Goal: Task Accomplishment & Management: Manage account settings

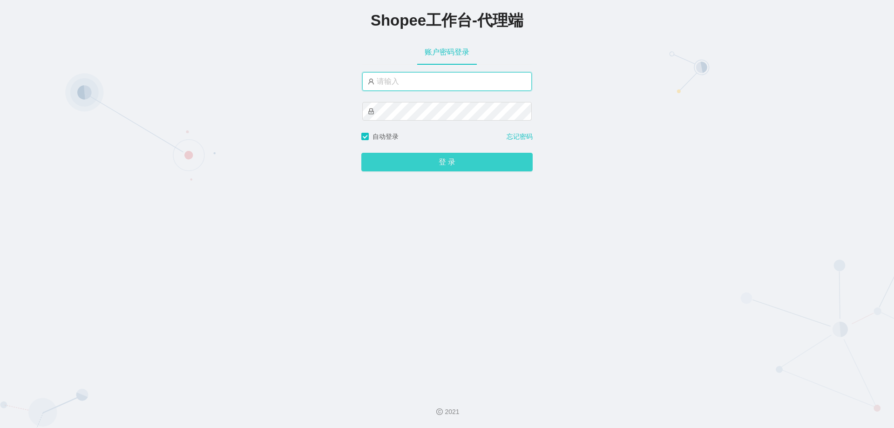
type input "yn02"
click at [450, 159] on button "登 录" at bounding box center [446, 162] width 171 height 19
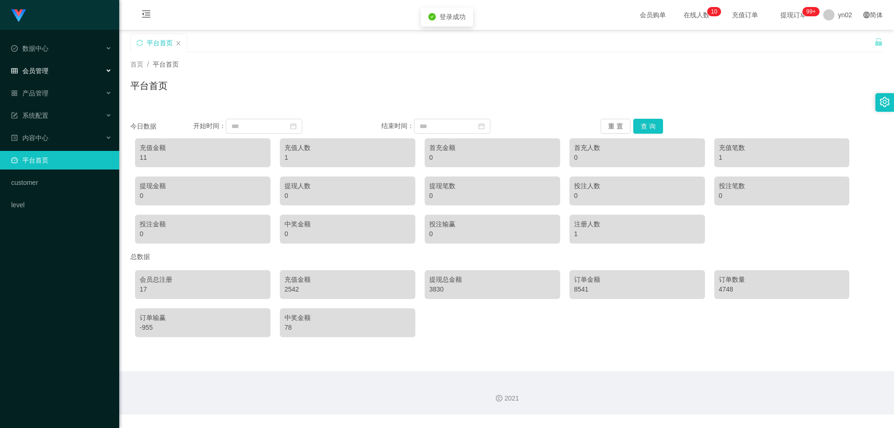
drag, startPoint x: 60, startPoint y: 67, endPoint x: 61, endPoint y: 81, distance: 14.0
click at [59, 67] on div "会员管理" at bounding box center [59, 70] width 119 height 19
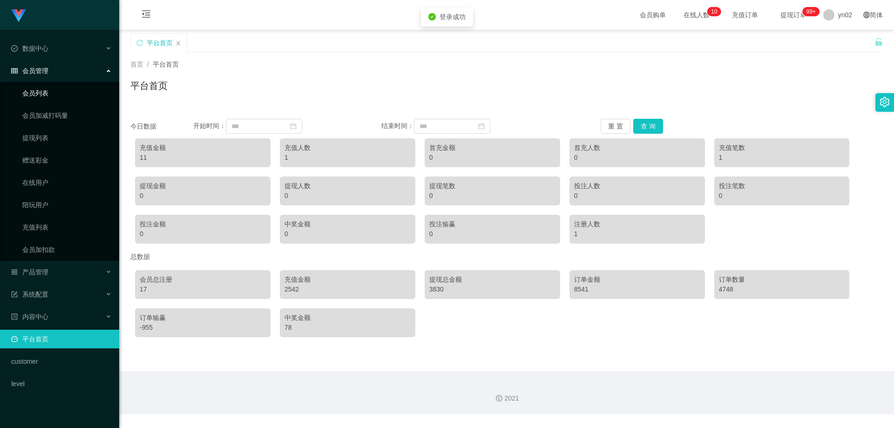
click at [51, 95] on link "会员列表" at bounding box center [66, 93] width 89 height 19
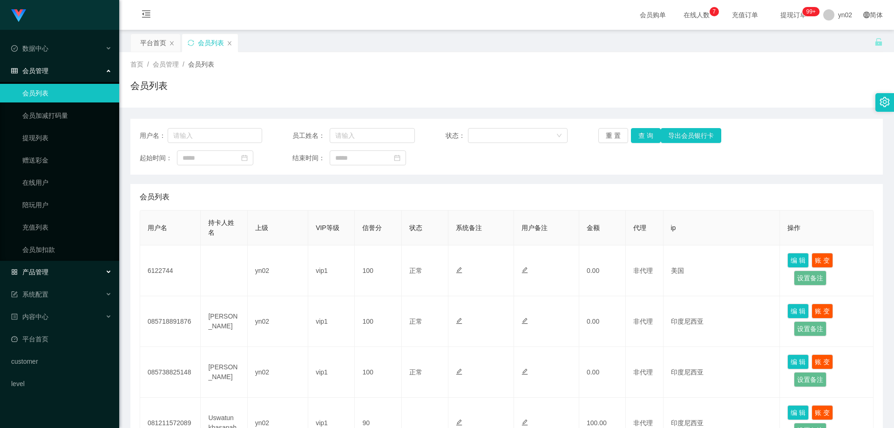
click at [54, 267] on div "产品管理" at bounding box center [59, 272] width 119 height 19
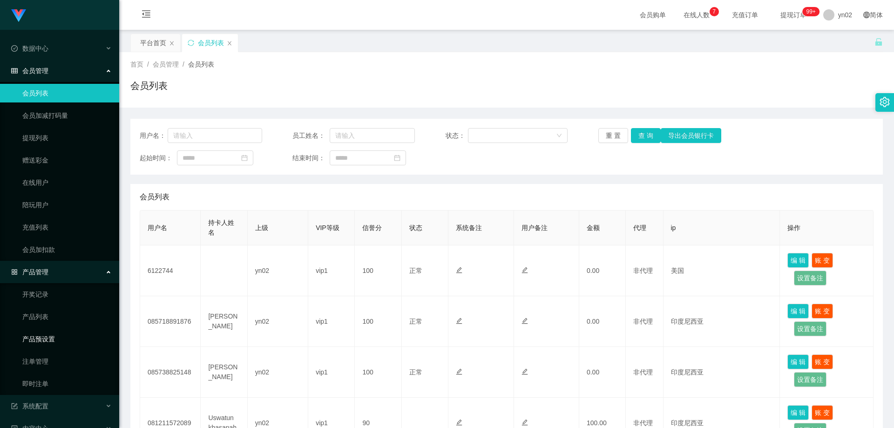
click at [68, 338] on link "产品预设置" at bounding box center [66, 339] width 89 height 19
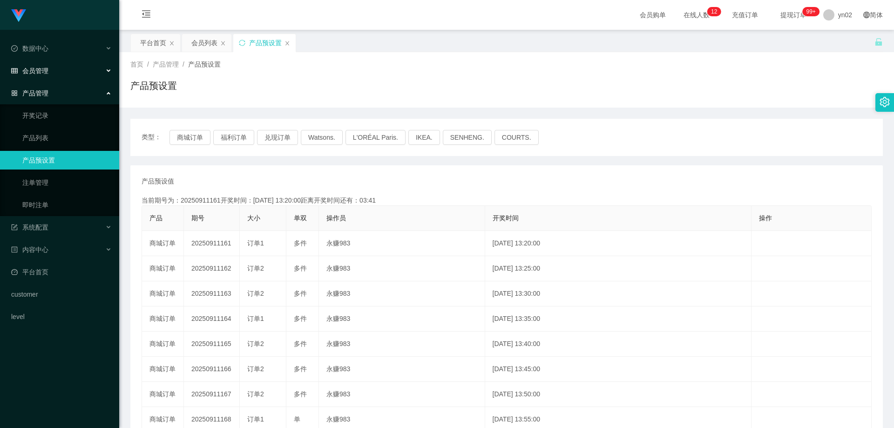
click at [56, 77] on div "会员管理" at bounding box center [59, 70] width 119 height 19
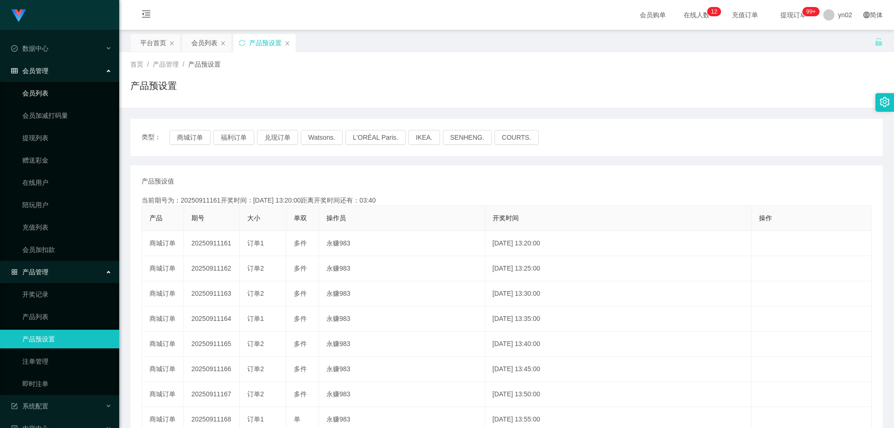
click at [52, 96] on link "会员列表" at bounding box center [66, 93] width 89 height 19
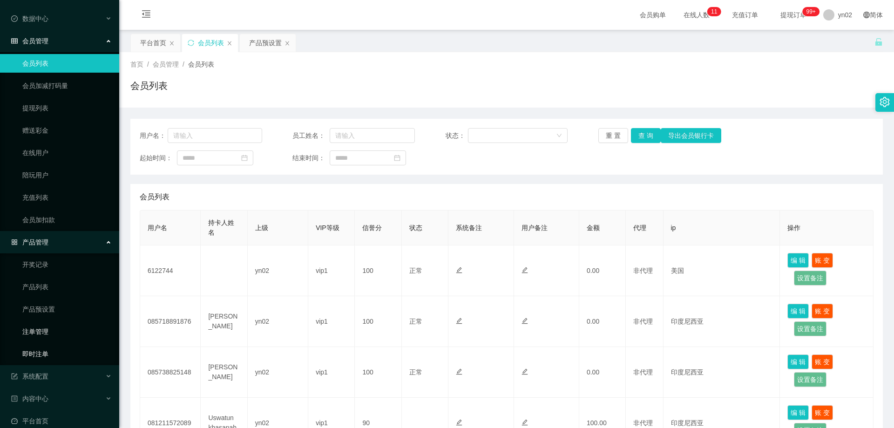
scroll to position [47, 0]
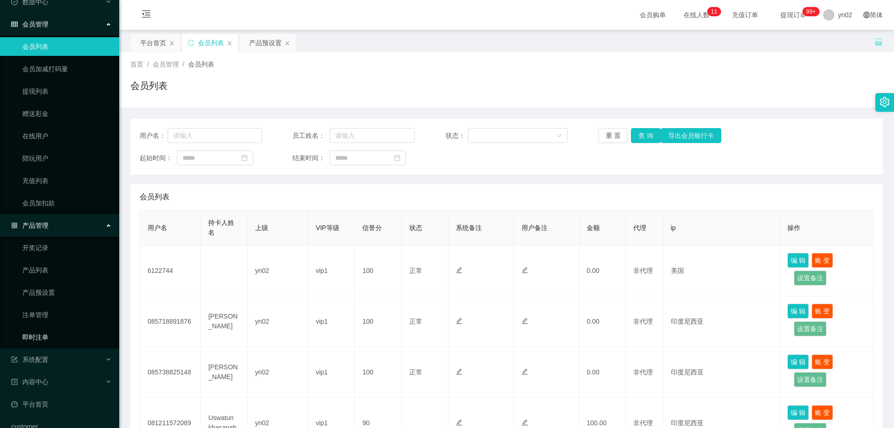
click at [51, 339] on link "即时注单" at bounding box center [66, 337] width 89 height 19
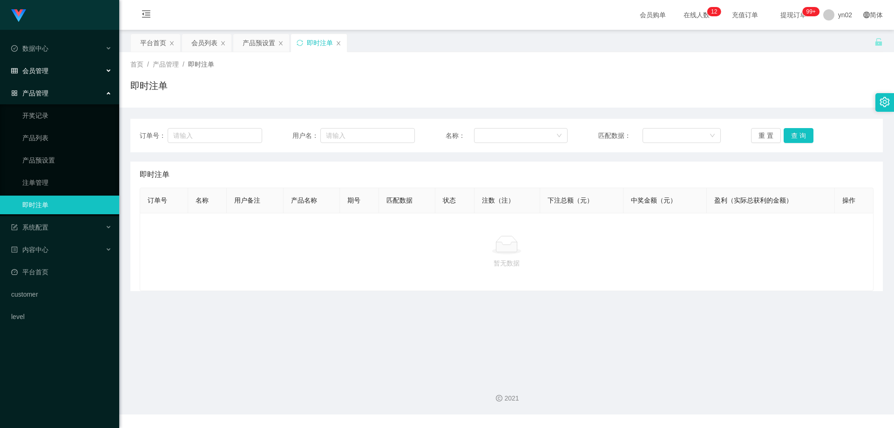
click at [45, 69] on span "会员管理" at bounding box center [29, 70] width 37 height 7
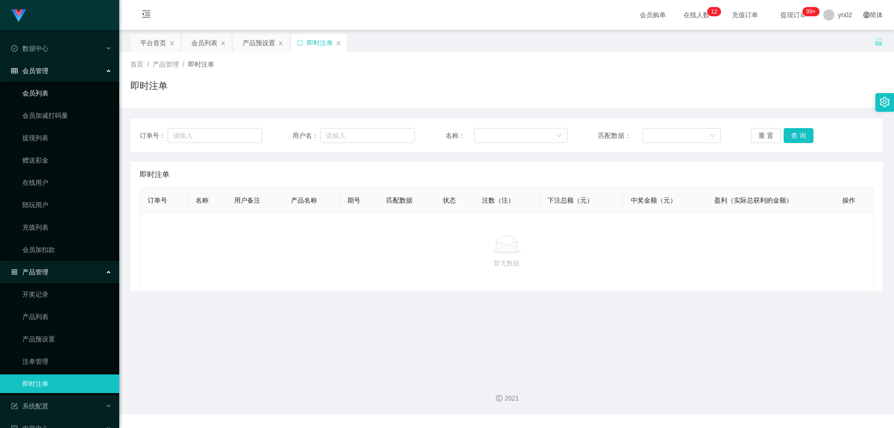
click at [44, 92] on link "会员列表" at bounding box center [66, 93] width 89 height 19
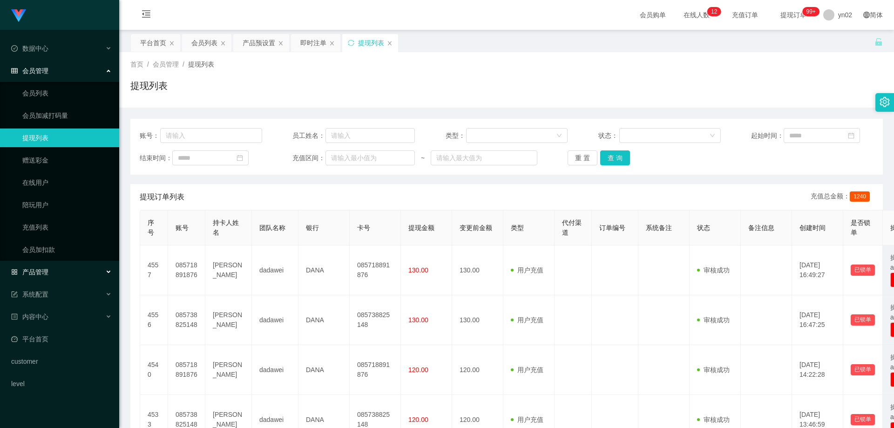
click at [73, 270] on div "产品管理" at bounding box center [59, 272] width 119 height 19
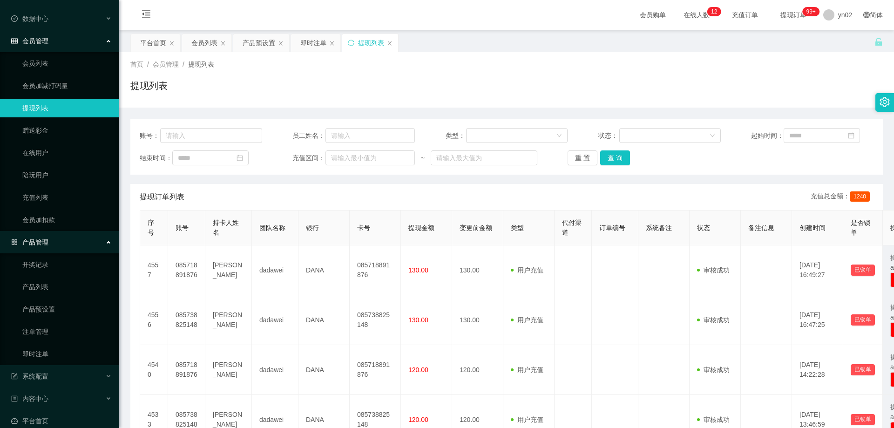
scroll to position [47, 0]
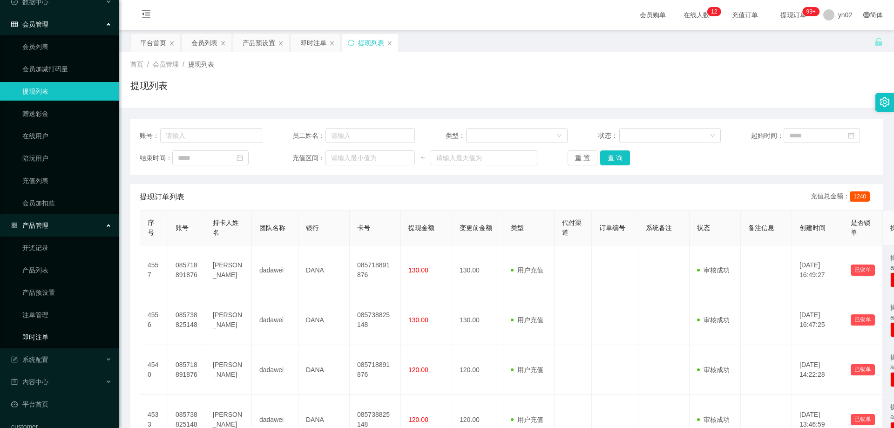
click at [55, 333] on link "即时注单" at bounding box center [66, 337] width 89 height 19
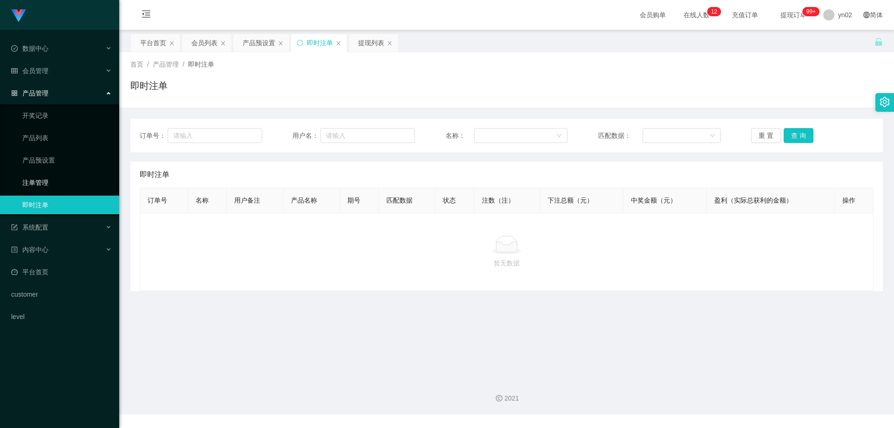
click at [57, 183] on link "注单管理" at bounding box center [66, 182] width 89 height 19
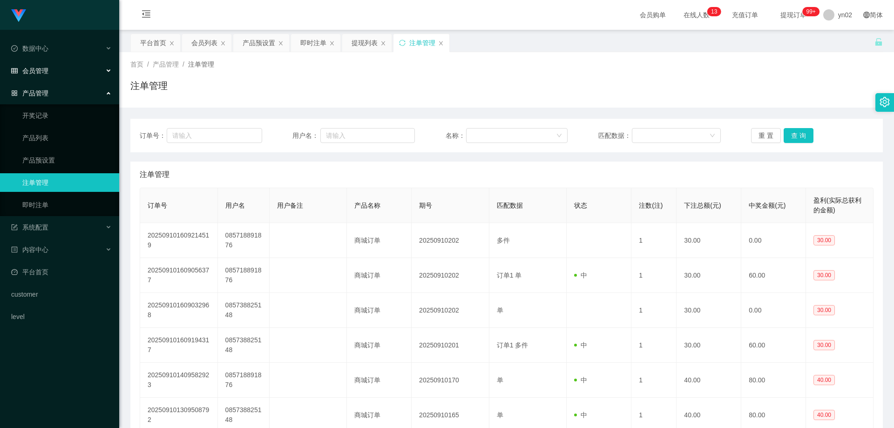
click at [59, 66] on div "会员管理" at bounding box center [59, 70] width 119 height 19
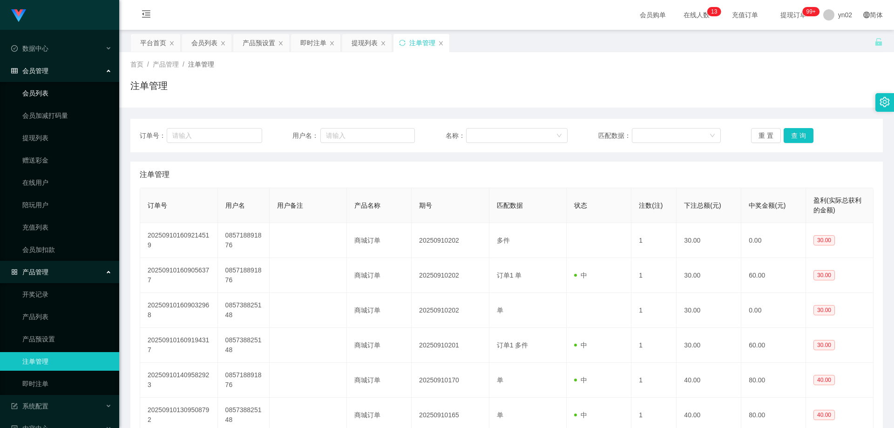
click at [44, 97] on link "会员列表" at bounding box center [66, 93] width 89 height 19
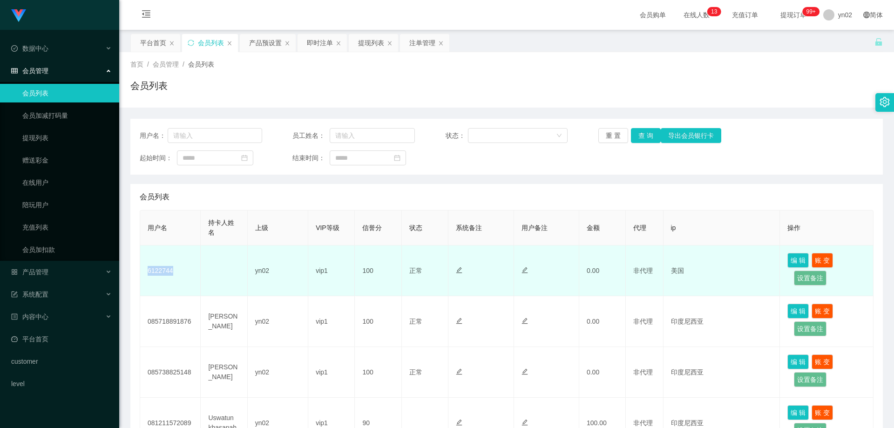
drag, startPoint x: 179, startPoint y: 271, endPoint x: 146, endPoint y: 270, distance: 33.6
click at [146, 270] on td "6122744" at bounding box center [170, 270] width 61 height 51
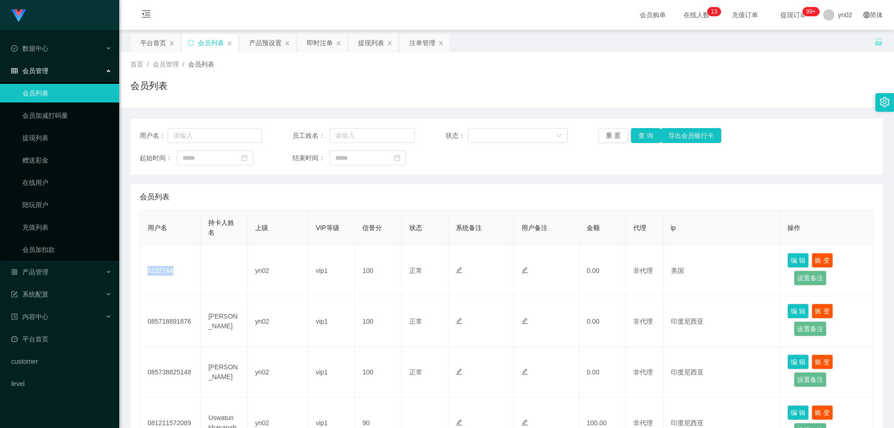
copy td "6122744"
click at [61, 271] on div "产品管理" at bounding box center [59, 272] width 119 height 19
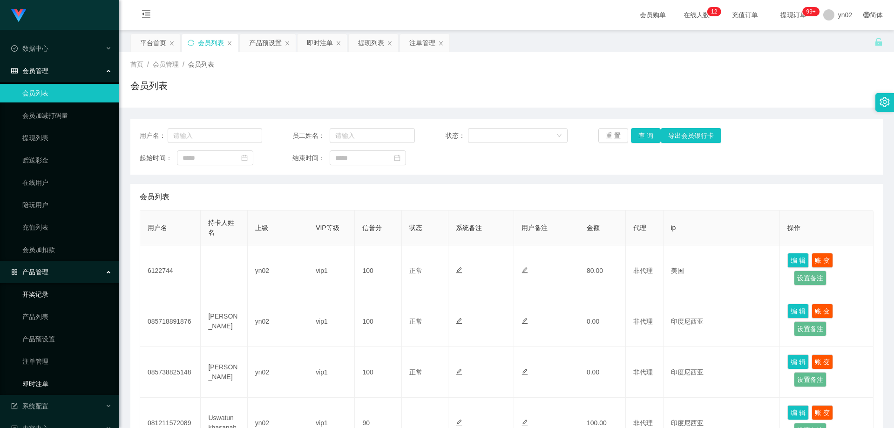
drag, startPoint x: 55, startPoint y: 378, endPoint x: 106, endPoint y: 287, distance: 104.3
click at [55, 378] on link "即时注单" at bounding box center [66, 383] width 89 height 19
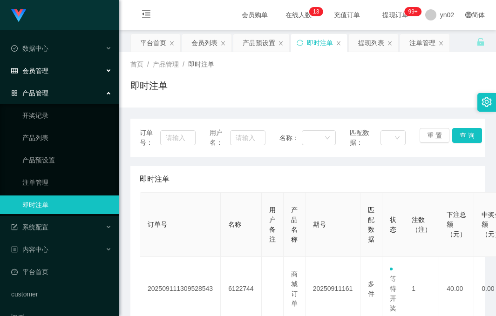
click at [48, 69] on span "会员管理" at bounding box center [29, 70] width 37 height 7
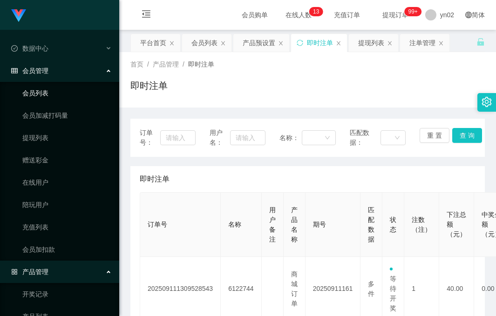
click at [48, 95] on link "会员列表" at bounding box center [66, 93] width 89 height 19
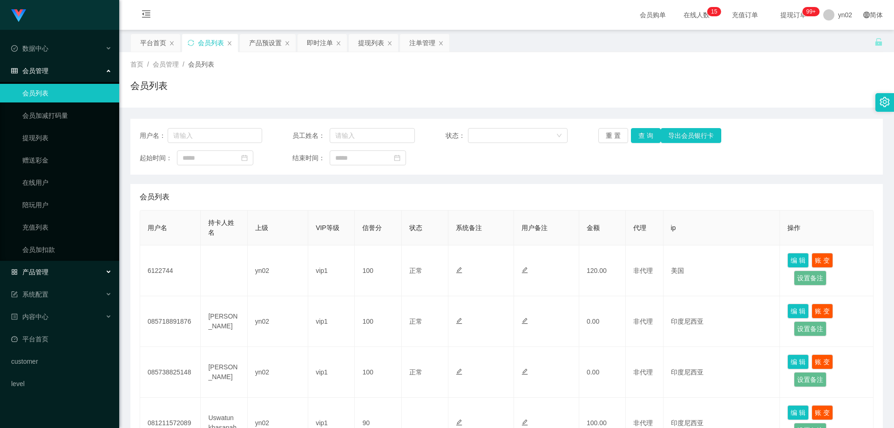
click at [76, 267] on div "产品管理" at bounding box center [59, 272] width 119 height 19
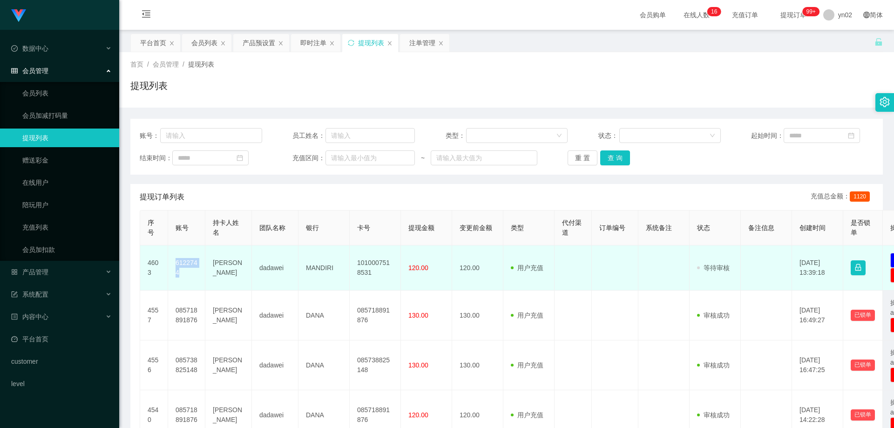
click at [176, 264] on td "6122744" at bounding box center [186, 267] width 37 height 45
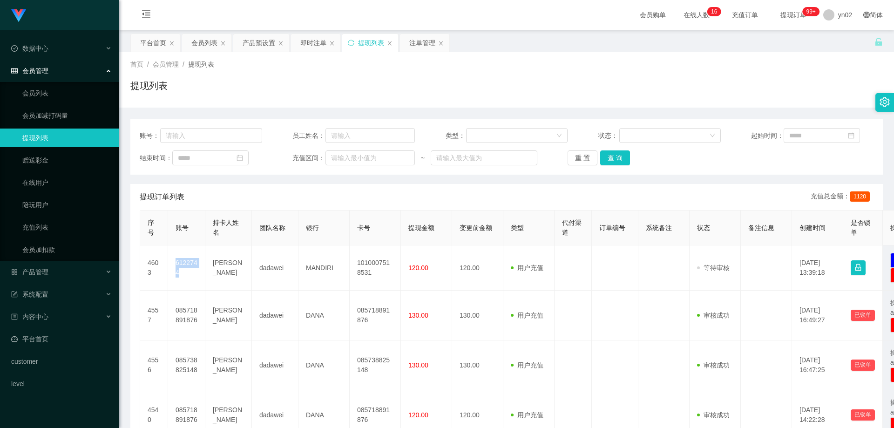
copy td "6122744"
